Goal: Find specific page/section: Find specific page/section

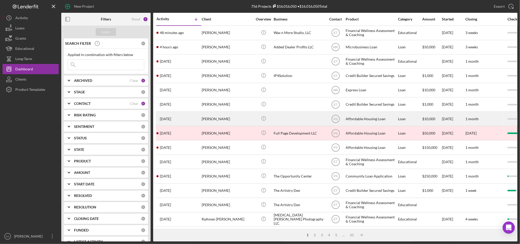
click at [291, 112] on div at bounding box center [299, 119] width 51 height 14
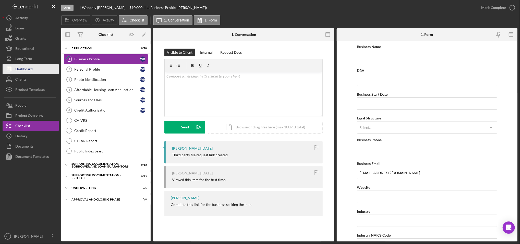
click at [30, 64] on div "Dashboard" at bounding box center [23, 69] width 17 height 11
